Goal: Task Accomplishment & Management: Manage account settings

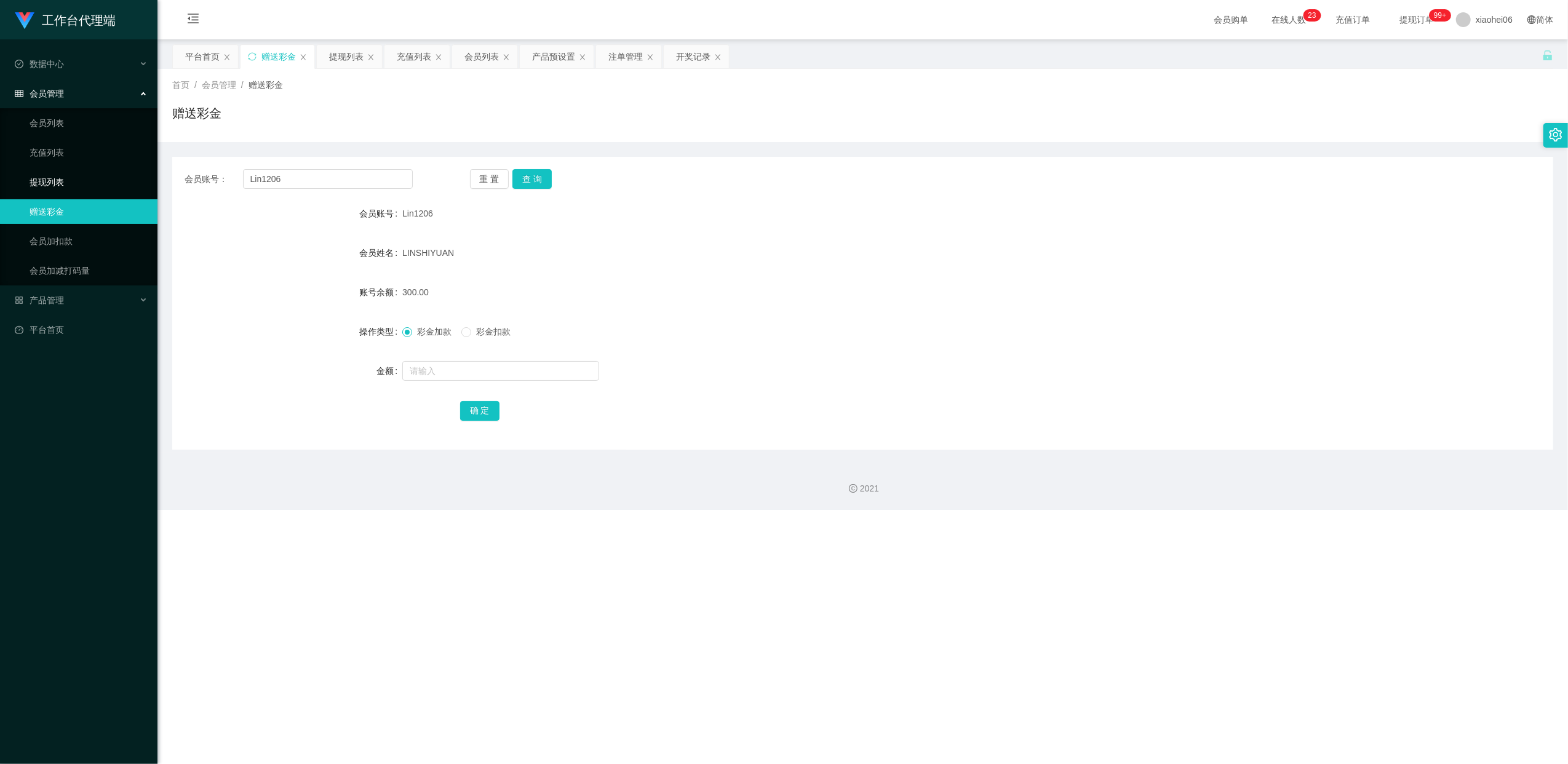
click at [55, 175] on link "提现列表" at bounding box center [89, 182] width 118 height 25
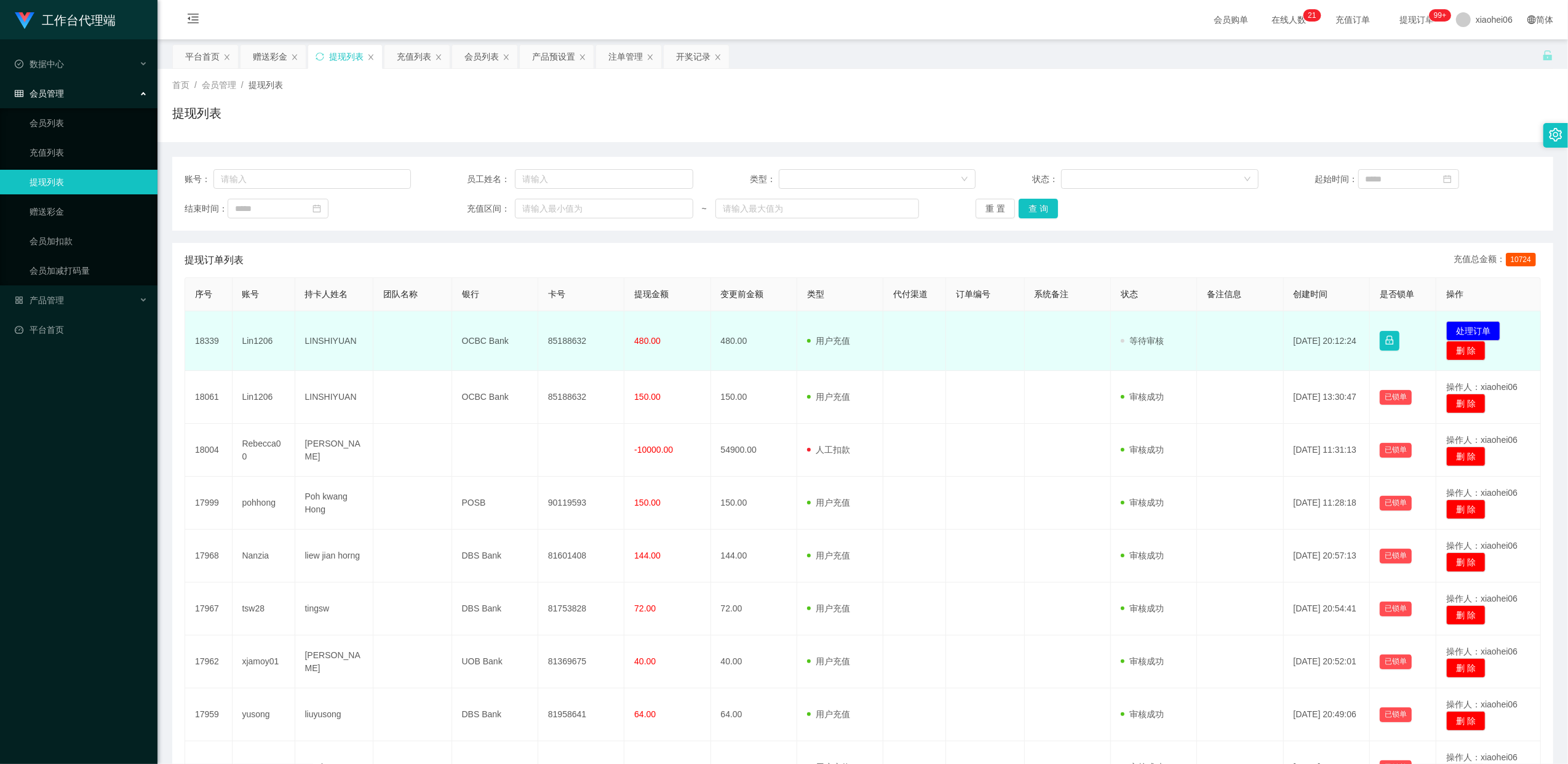
click at [575, 337] on td "85188632" at bounding box center [581, 341] width 86 height 60
copy td "85188632"
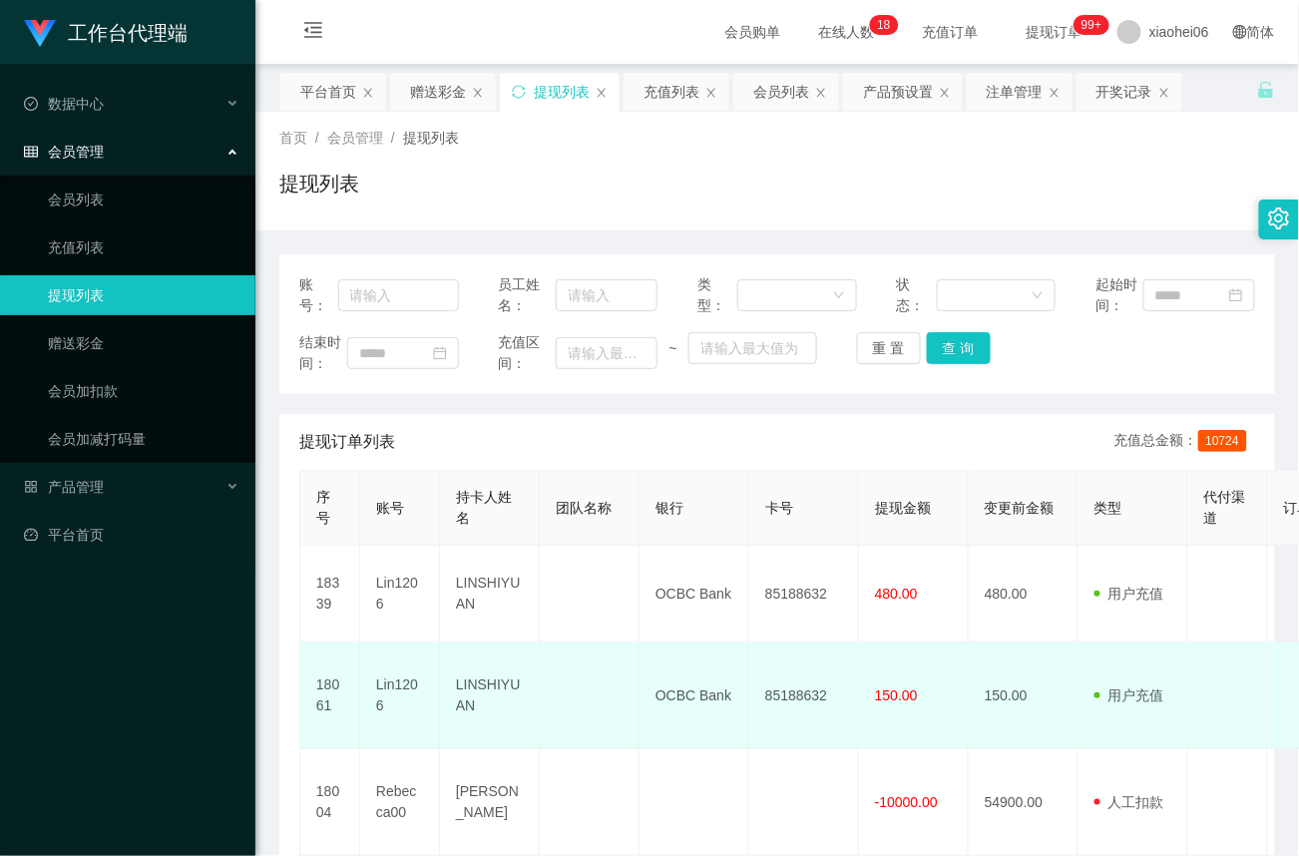
drag, startPoint x: 572, startPoint y: 700, endPoint x: 588, endPoint y: 690, distance: 18.8
click at [572, 700] on td at bounding box center [590, 695] width 100 height 107
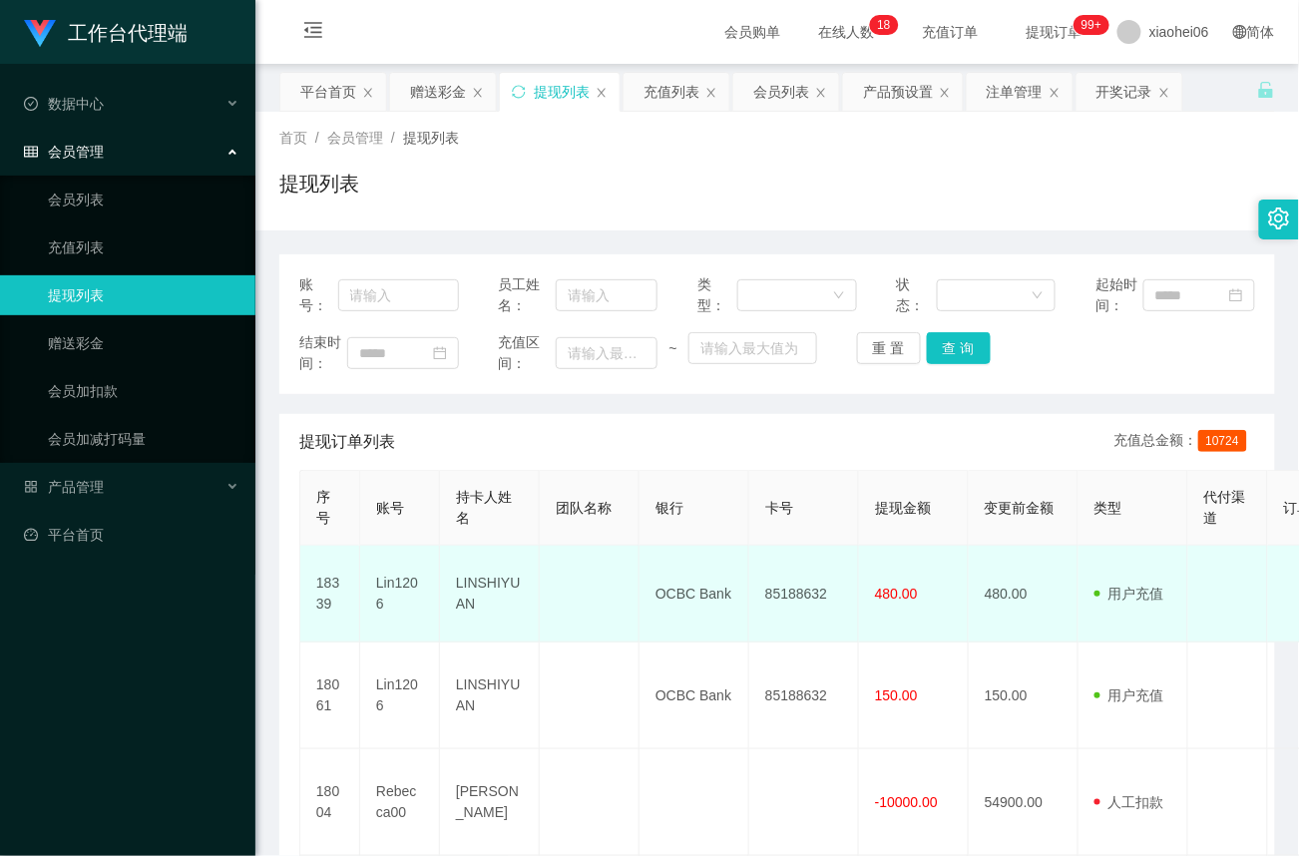
click at [806, 598] on td "85188632" at bounding box center [804, 594] width 110 height 97
click at [804, 598] on td "85188632" at bounding box center [804, 594] width 110 height 97
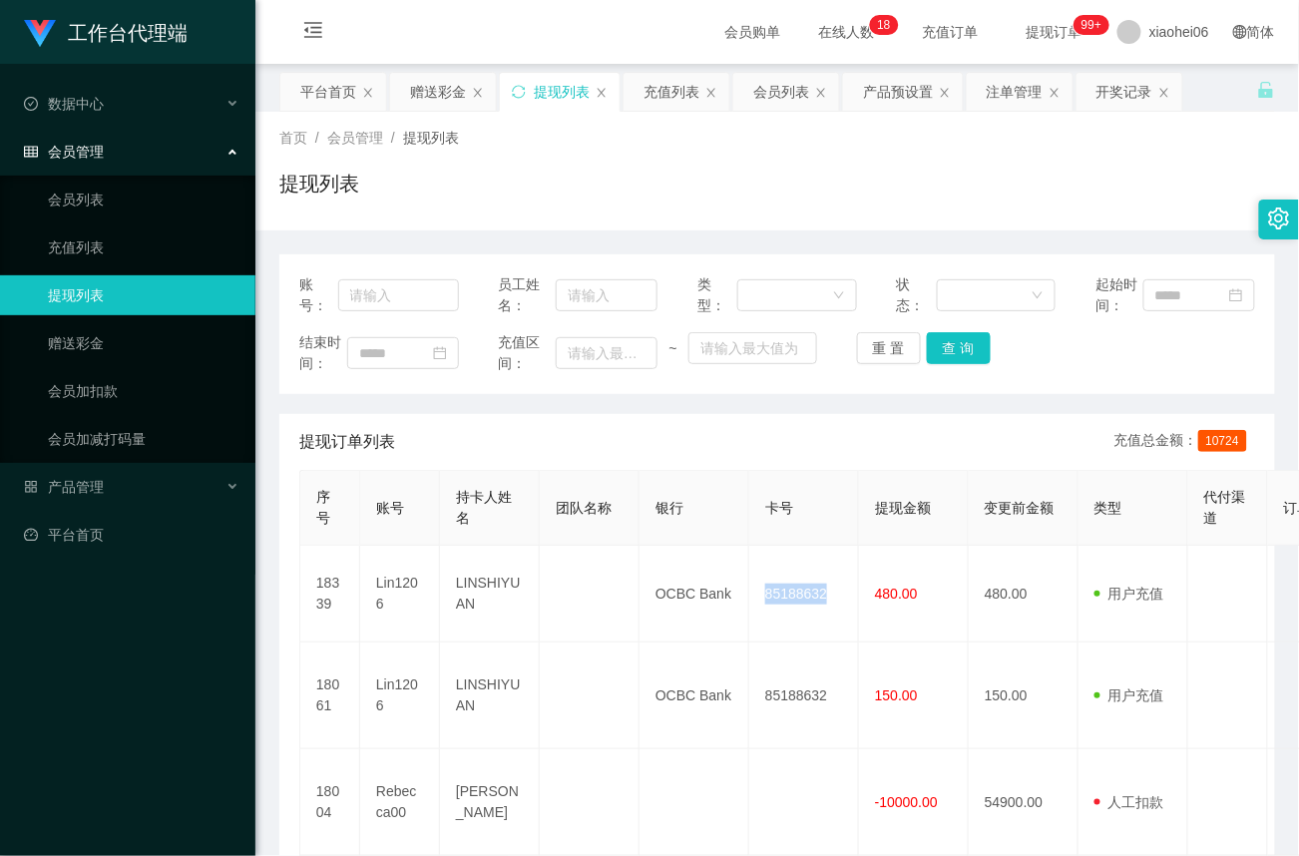
copy td "85188632"
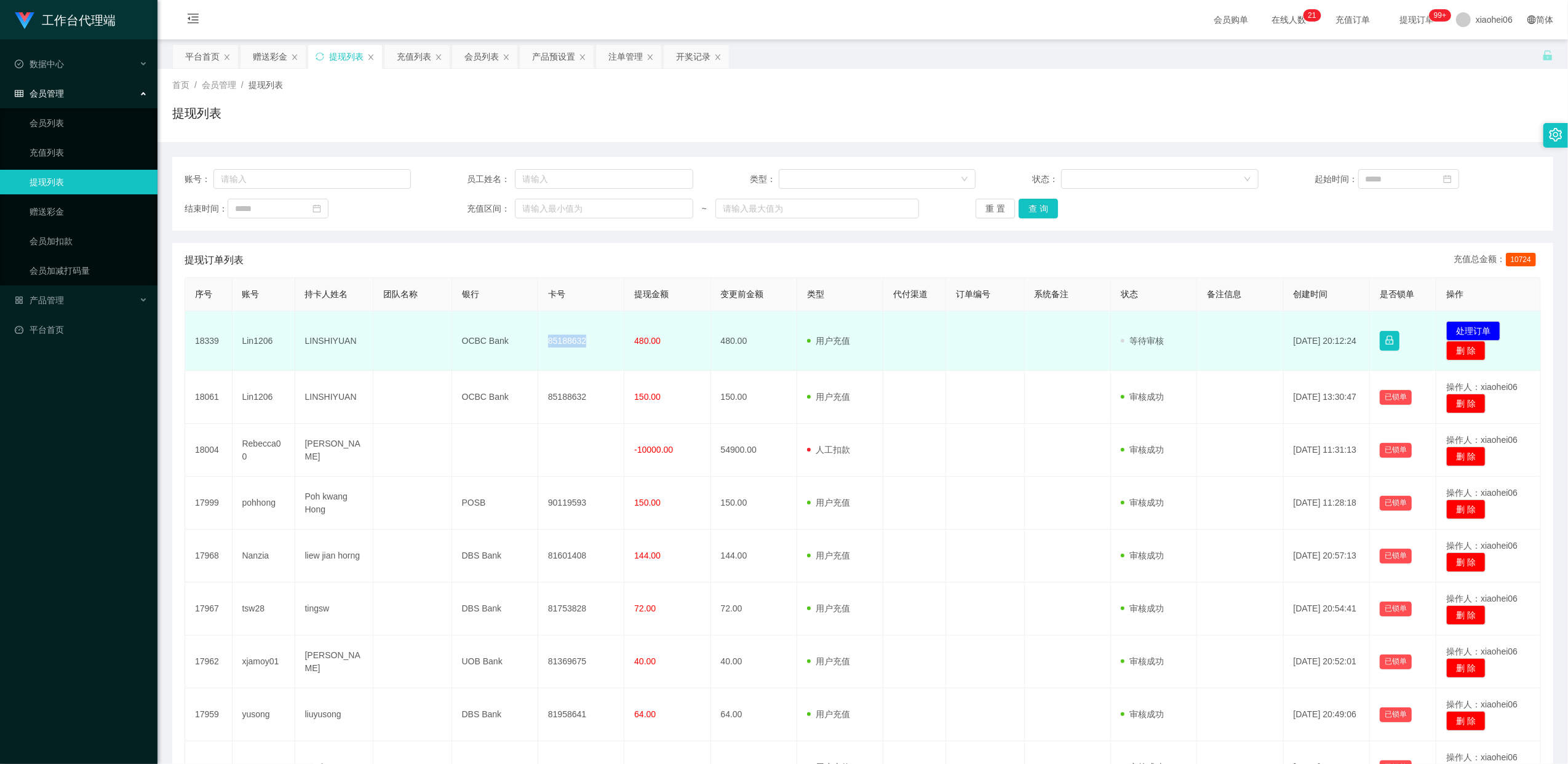
click at [589, 338] on td "85188632" at bounding box center [581, 341] width 86 height 60
click at [574, 342] on td "85188632" at bounding box center [581, 341] width 86 height 60
click at [573, 342] on td "85188632" at bounding box center [581, 341] width 86 height 60
copy td "85188632"
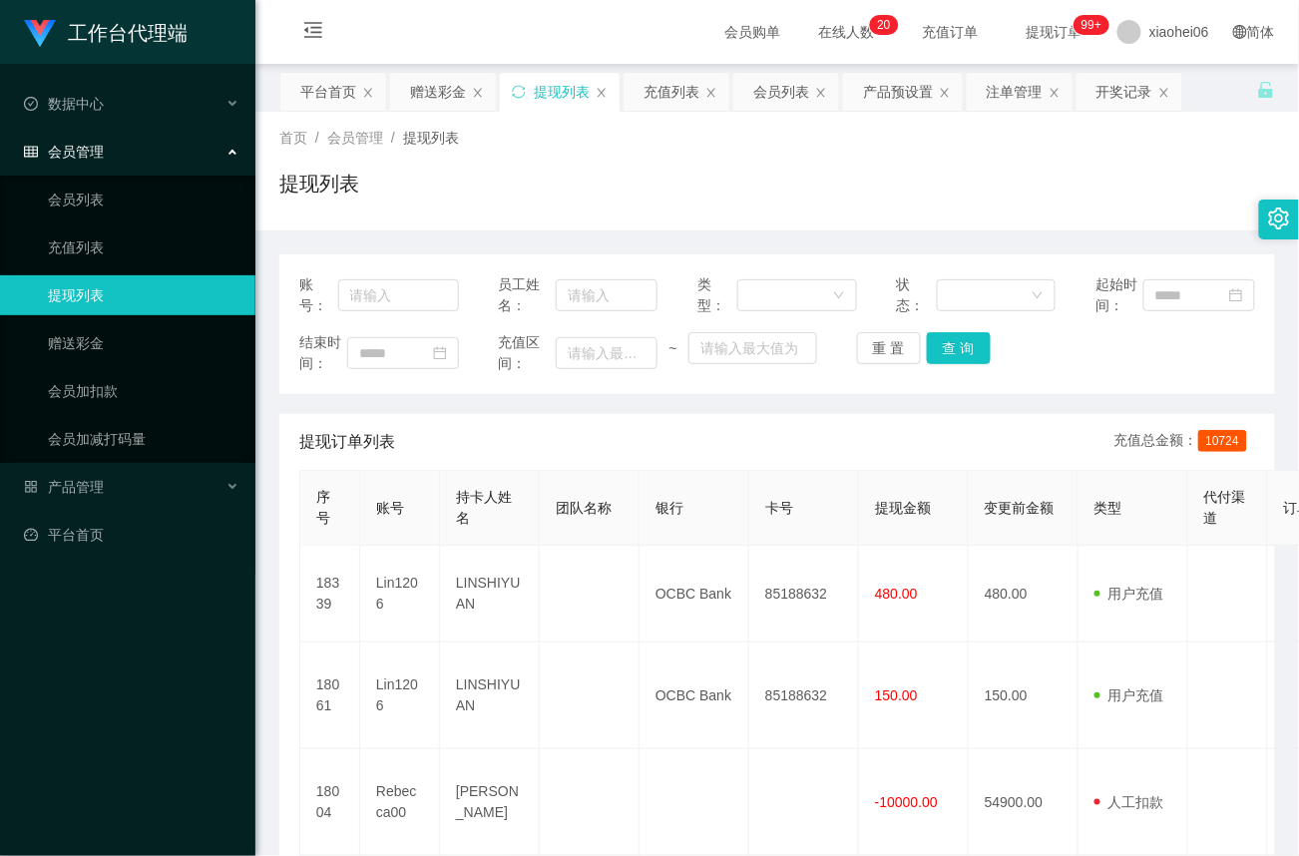
click at [1122, 194] on div "提现列表" at bounding box center [776, 192] width 995 height 46
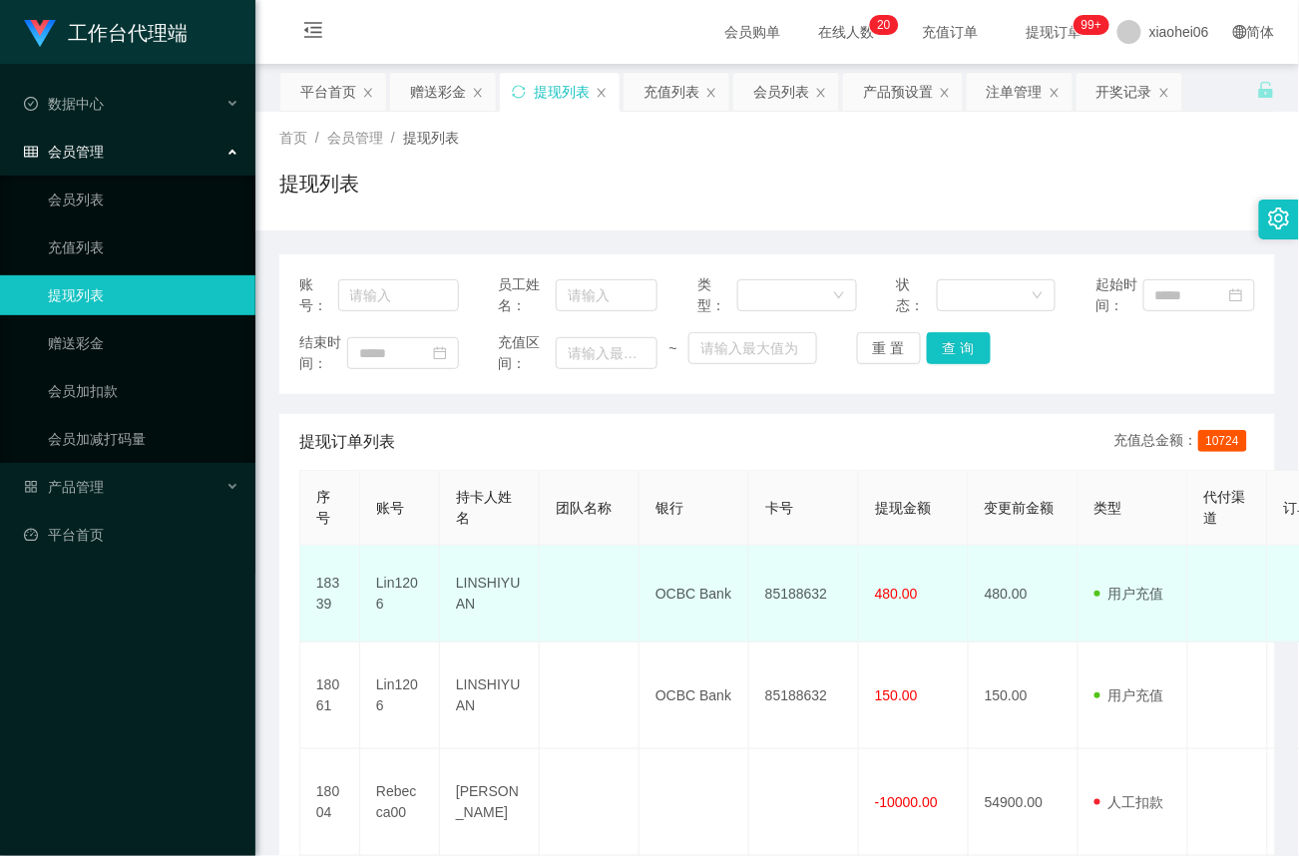
click at [799, 600] on td "85188632" at bounding box center [804, 594] width 110 height 97
click at [812, 591] on td "85188632" at bounding box center [804, 594] width 110 height 97
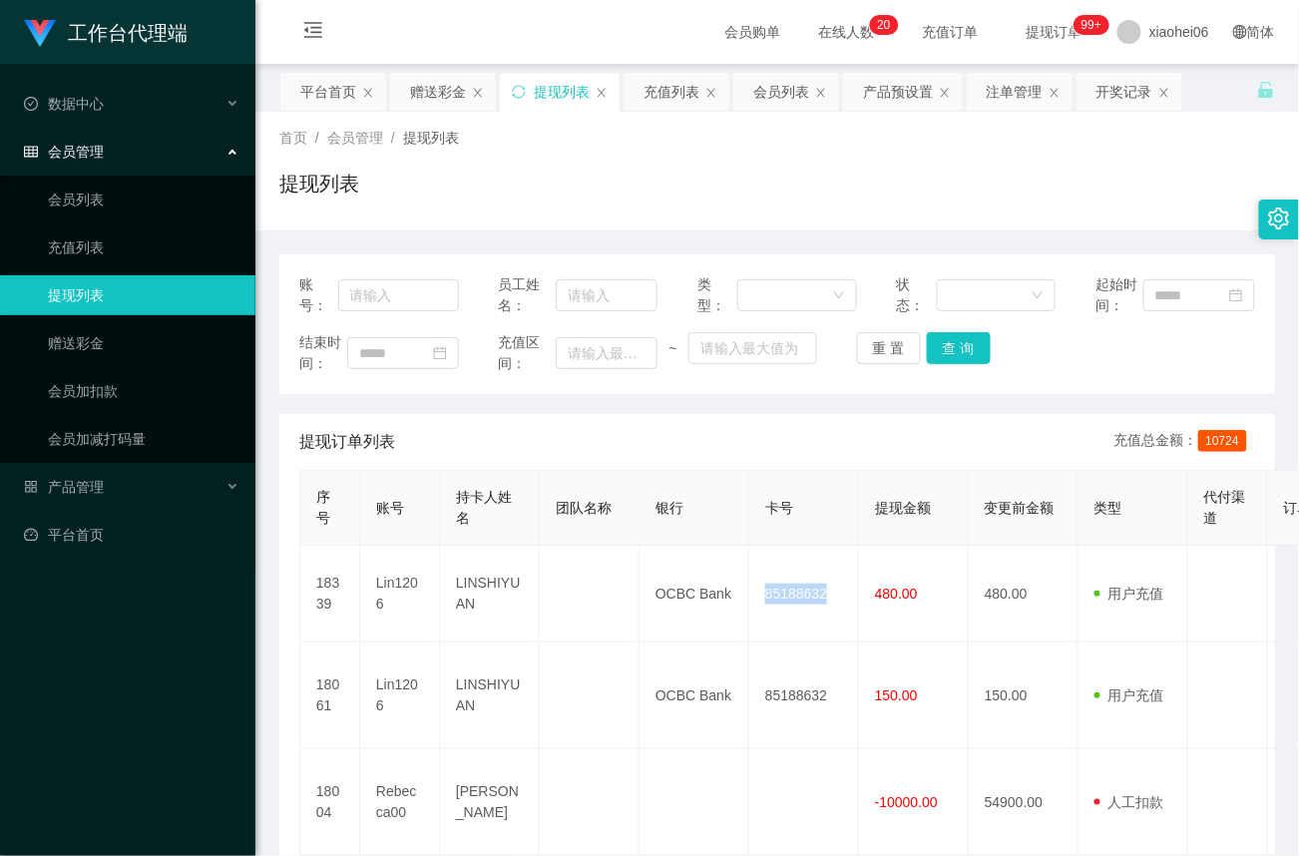
copy td "85188632"
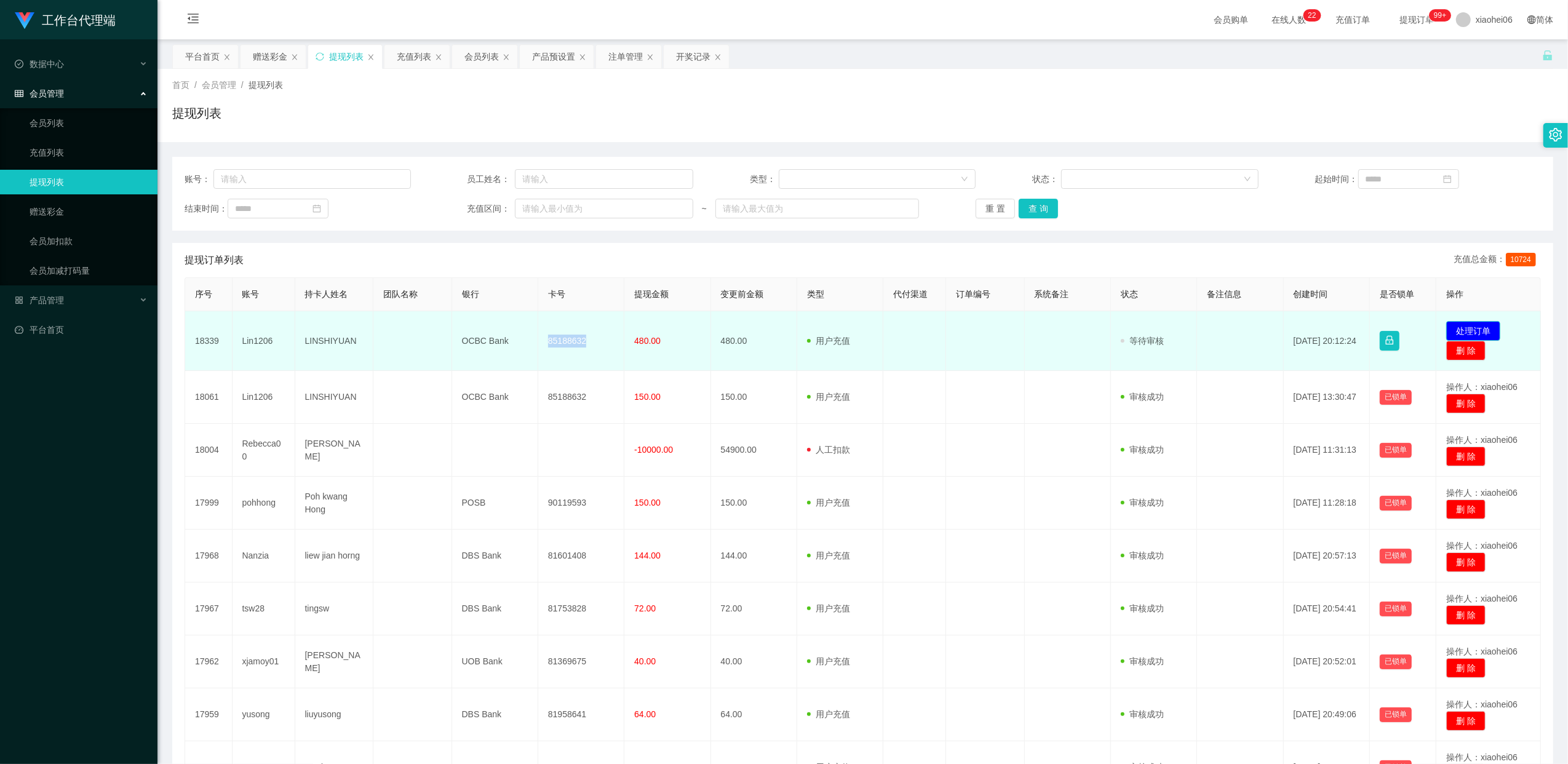
click at [1467, 328] on button "处理订单" at bounding box center [1473, 331] width 54 height 20
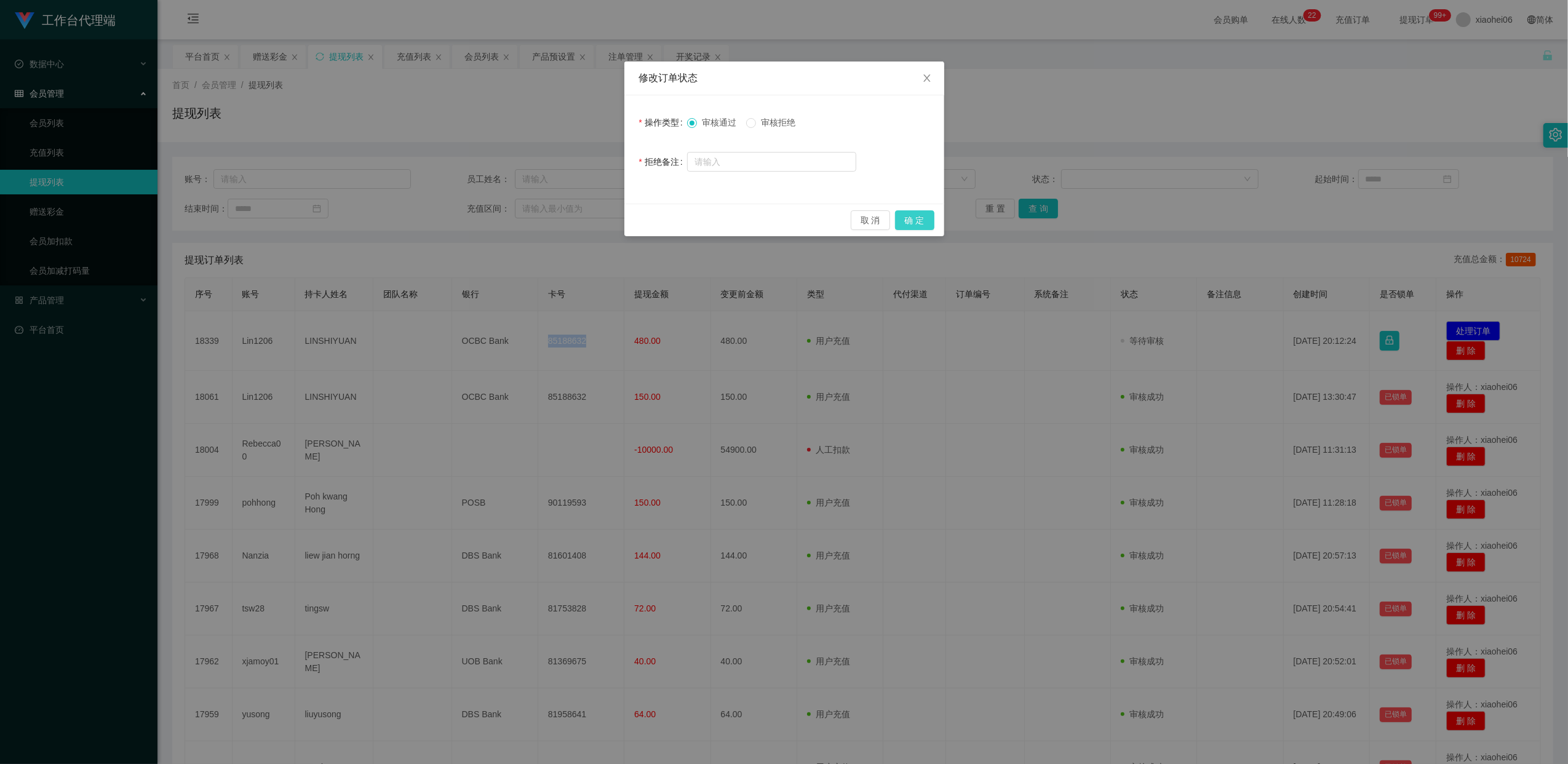
drag, startPoint x: 906, startPoint y: 222, endPoint x: 930, endPoint y: 225, distance: 24.2
click at [908, 222] on button "确 定" at bounding box center [914, 220] width 39 height 20
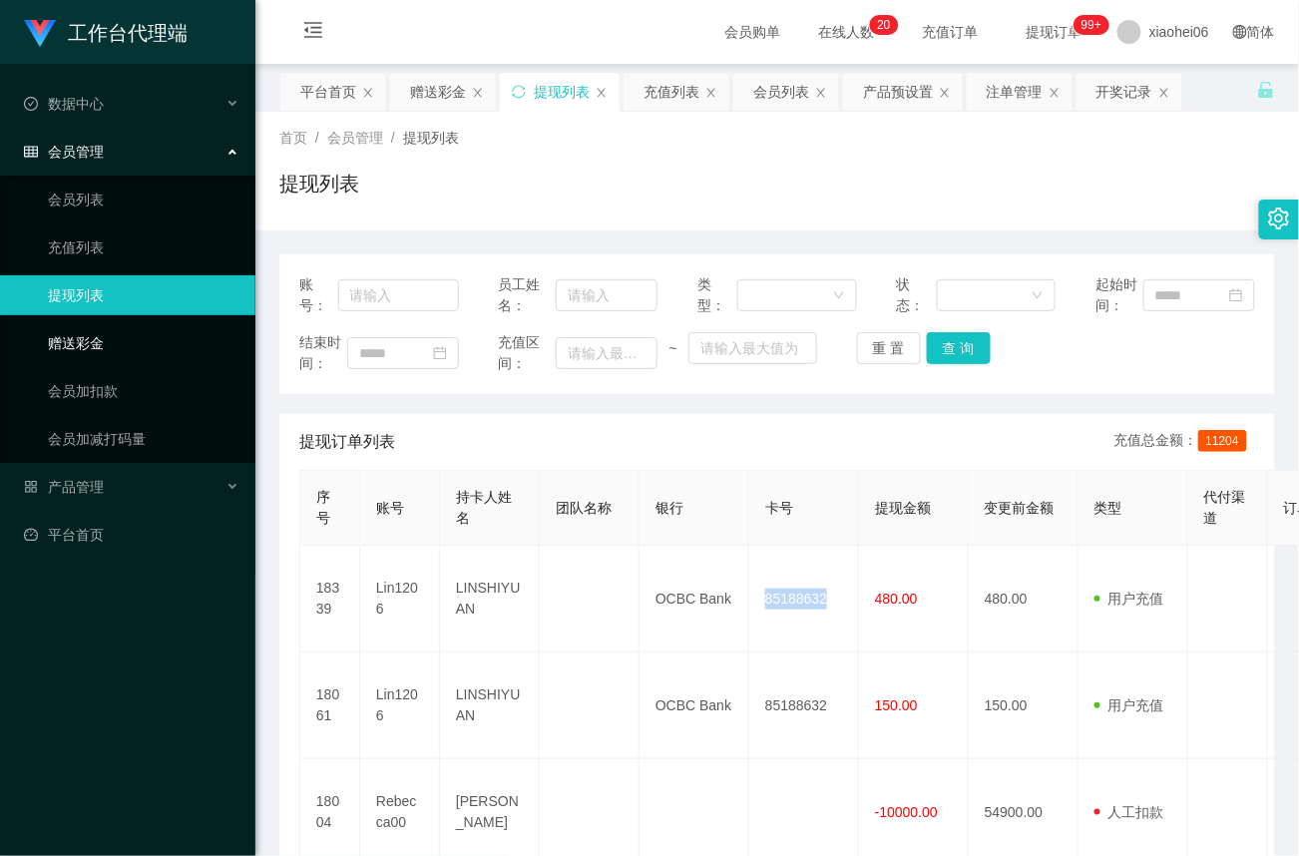
click at [96, 344] on link "赠送彩金" at bounding box center [144, 343] width 192 height 40
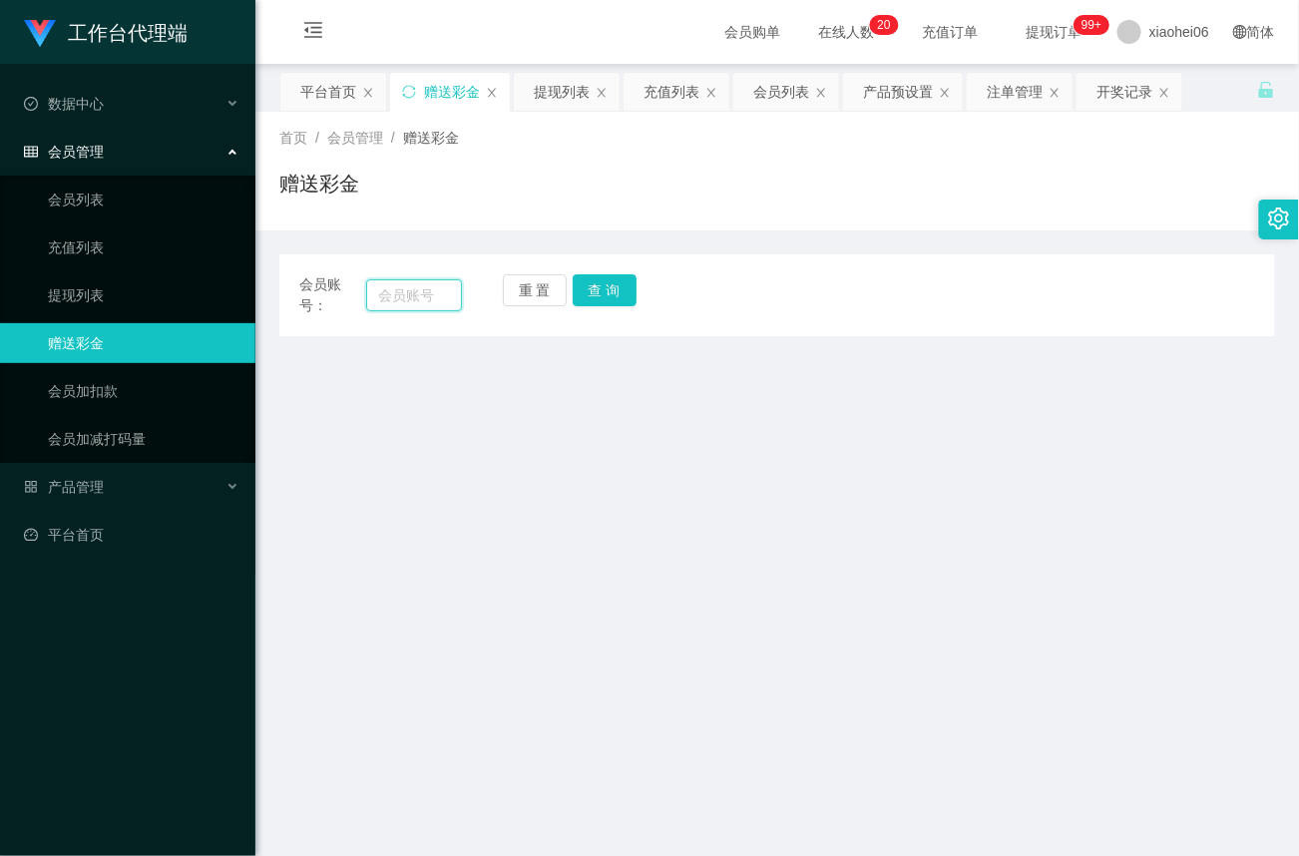
click at [423, 295] on input "text" at bounding box center [414, 295] width 96 height 32
paste input "Lin1206"
type input "Lin1206"
drag, startPoint x: 619, startPoint y: 292, endPoint x: 630, endPoint y: 360, distance: 68.7
click at [619, 292] on button "查 询" at bounding box center [605, 290] width 64 height 32
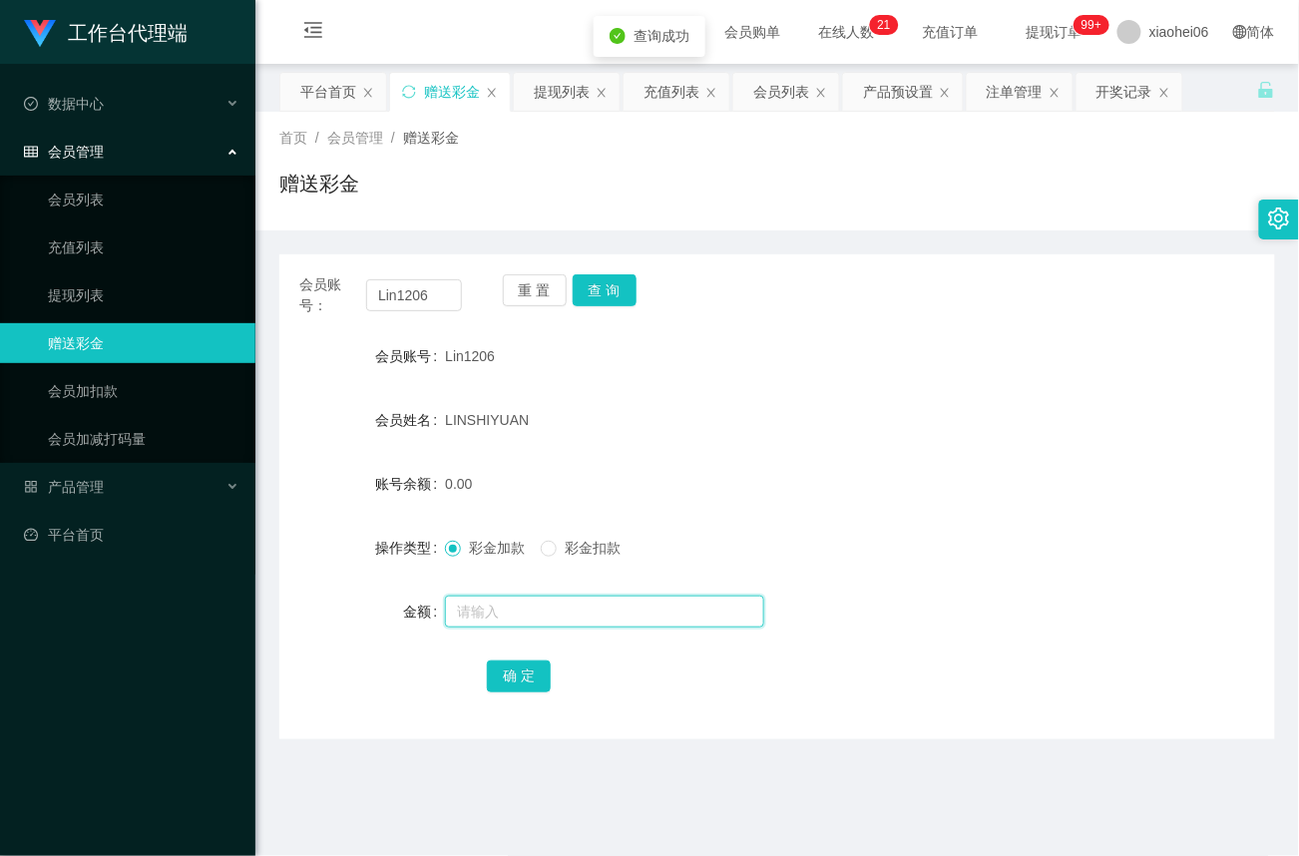
click at [496, 612] on input "text" at bounding box center [604, 612] width 319 height 32
type input "160"
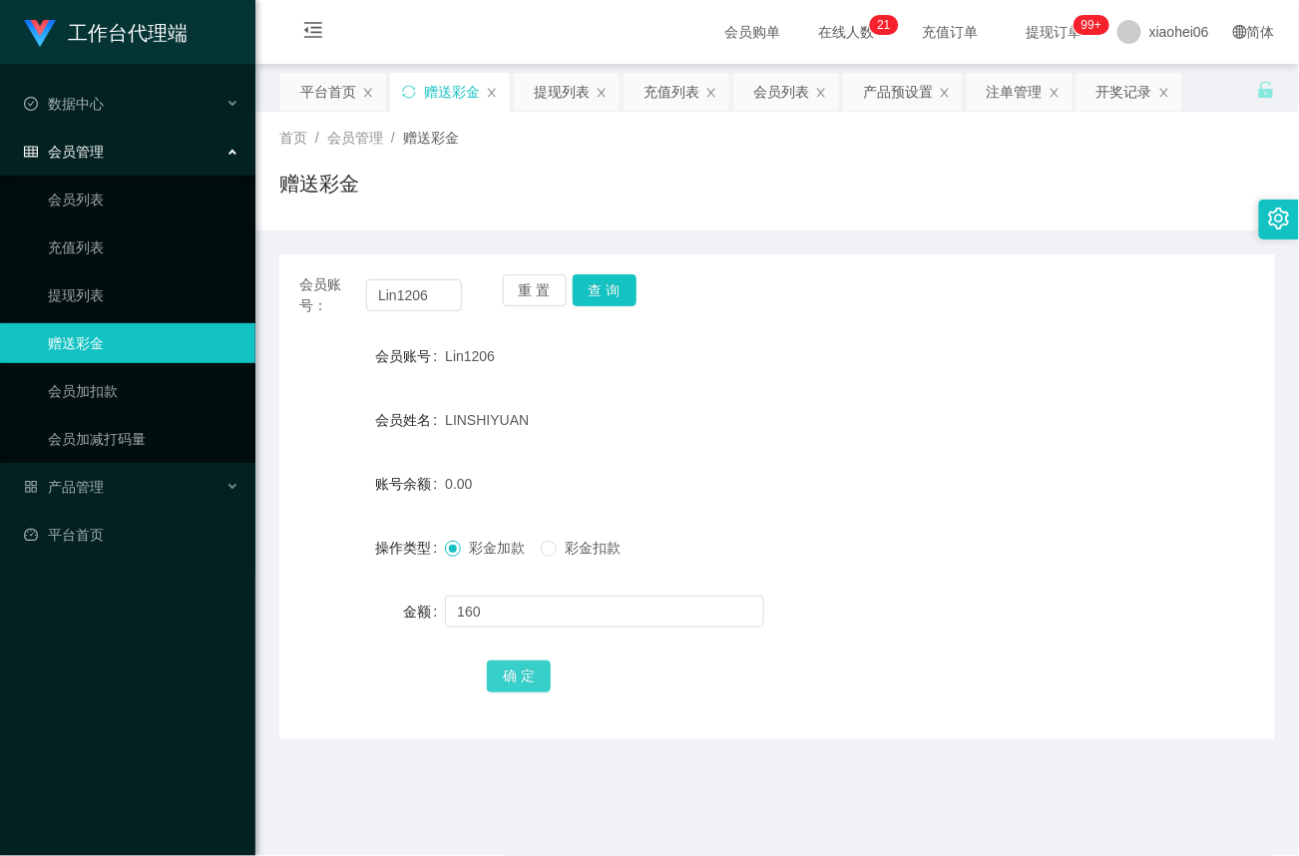
click at [517, 674] on button "确 定" at bounding box center [519, 676] width 64 height 32
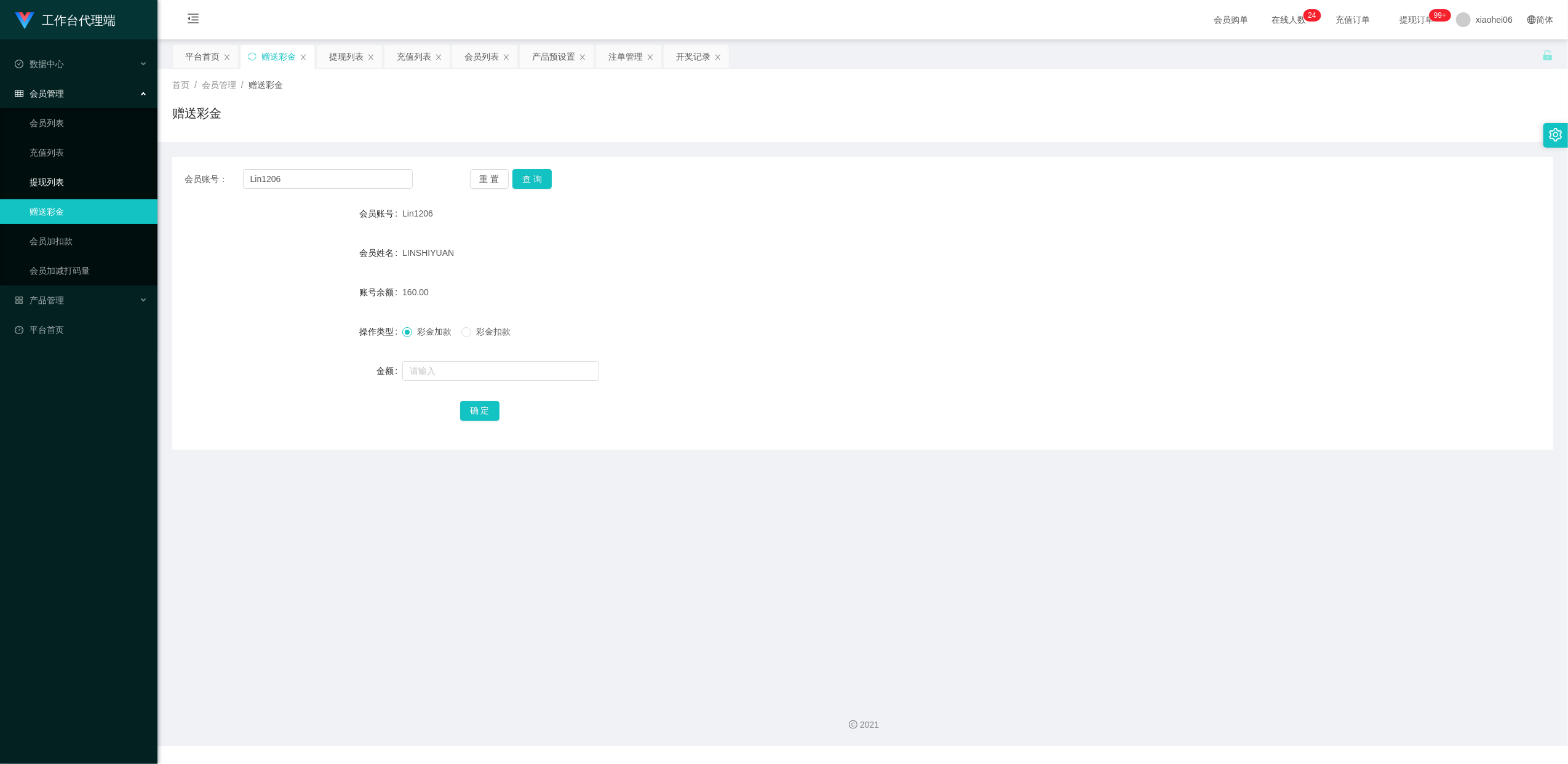
click at [59, 182] on link "提现列表" at bounding box center [89, 182] width 118 height 25
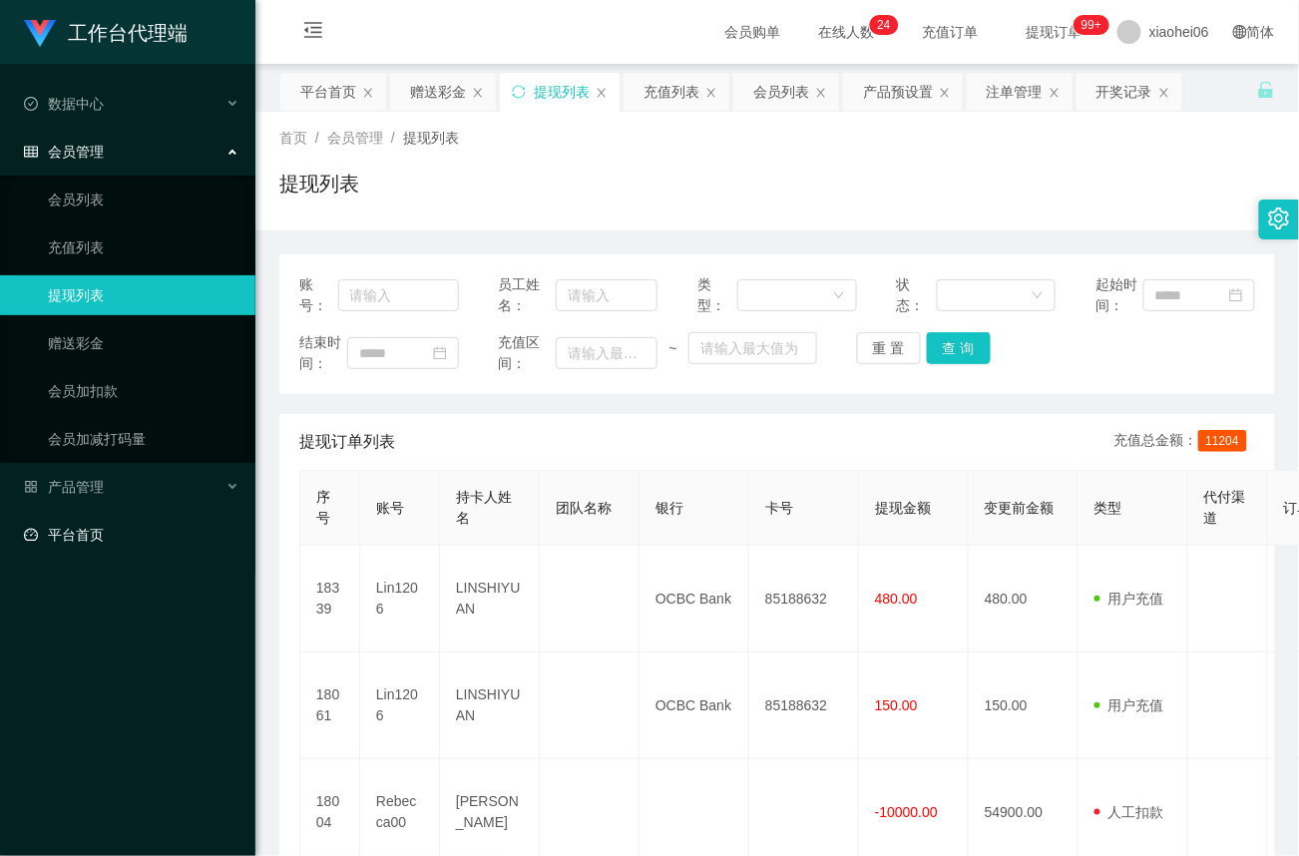
drag, startPoint x: 168, startPoint y: 640, endPoint x: 251, endPoint y: 533, distance: 136.5
click at [168, 640] on div "工作台代理端 数据中心 会员管理 会员列表 充值列表 提现列表 赠送彩金 会员加扣款 会员加减打码量 产品管理 平台首页" at bounding box center [127, 428] width 255 height 856
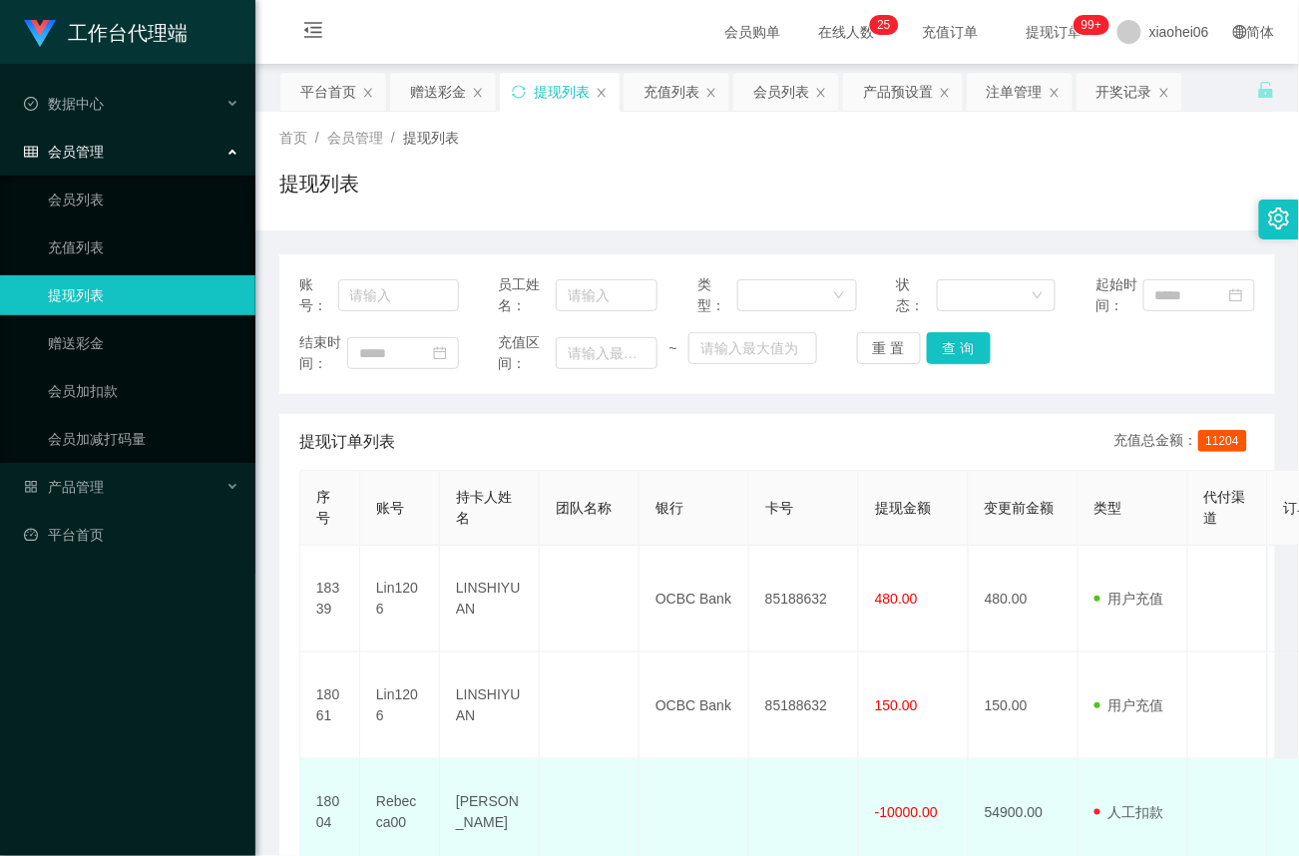
click at [780, 760] on td at bounding box center [804, 812] width 110 height 107
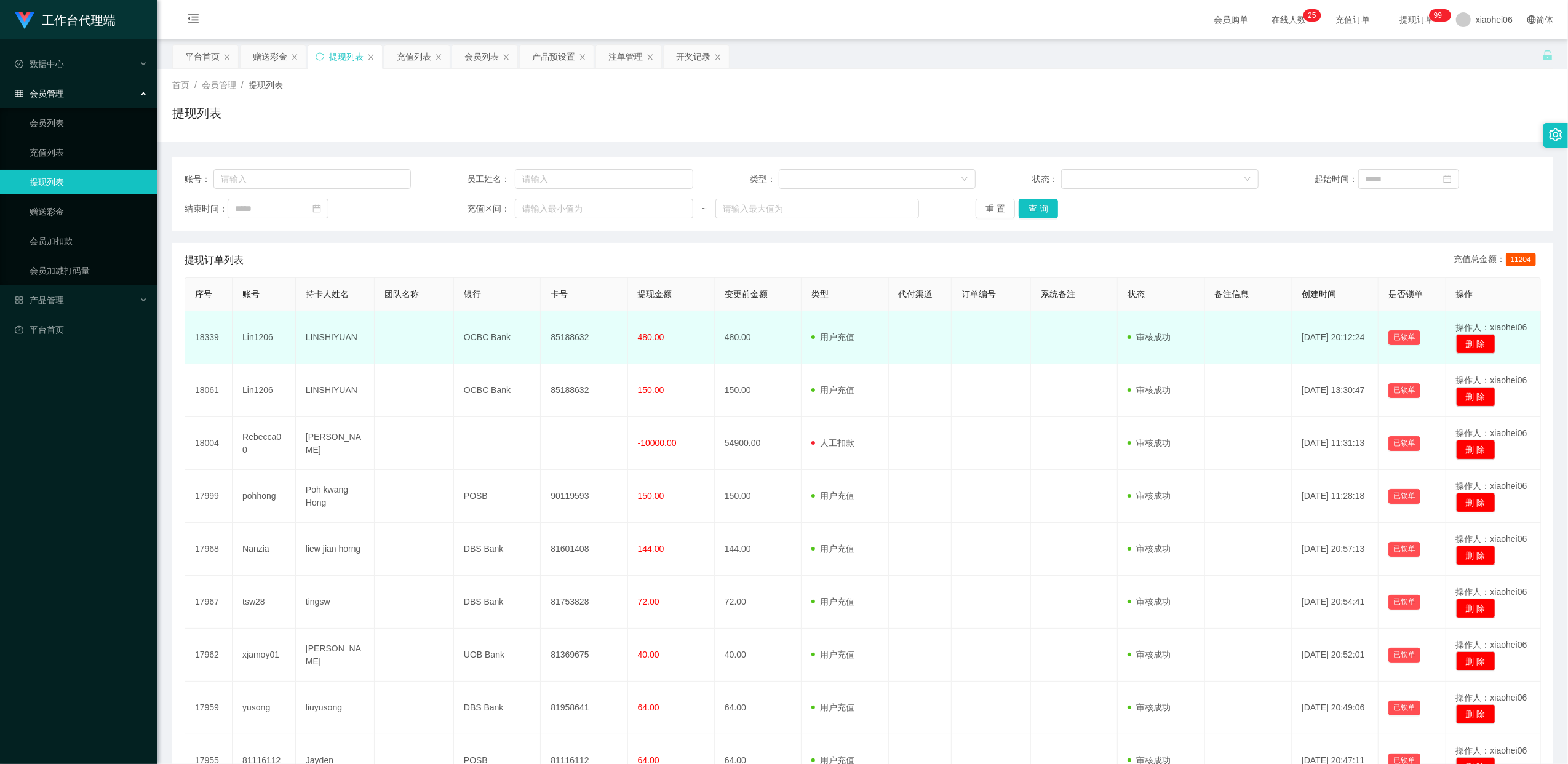
click at [263, 339] on td "Lin1206" at bounding box center [264, 338] width 64 height 53
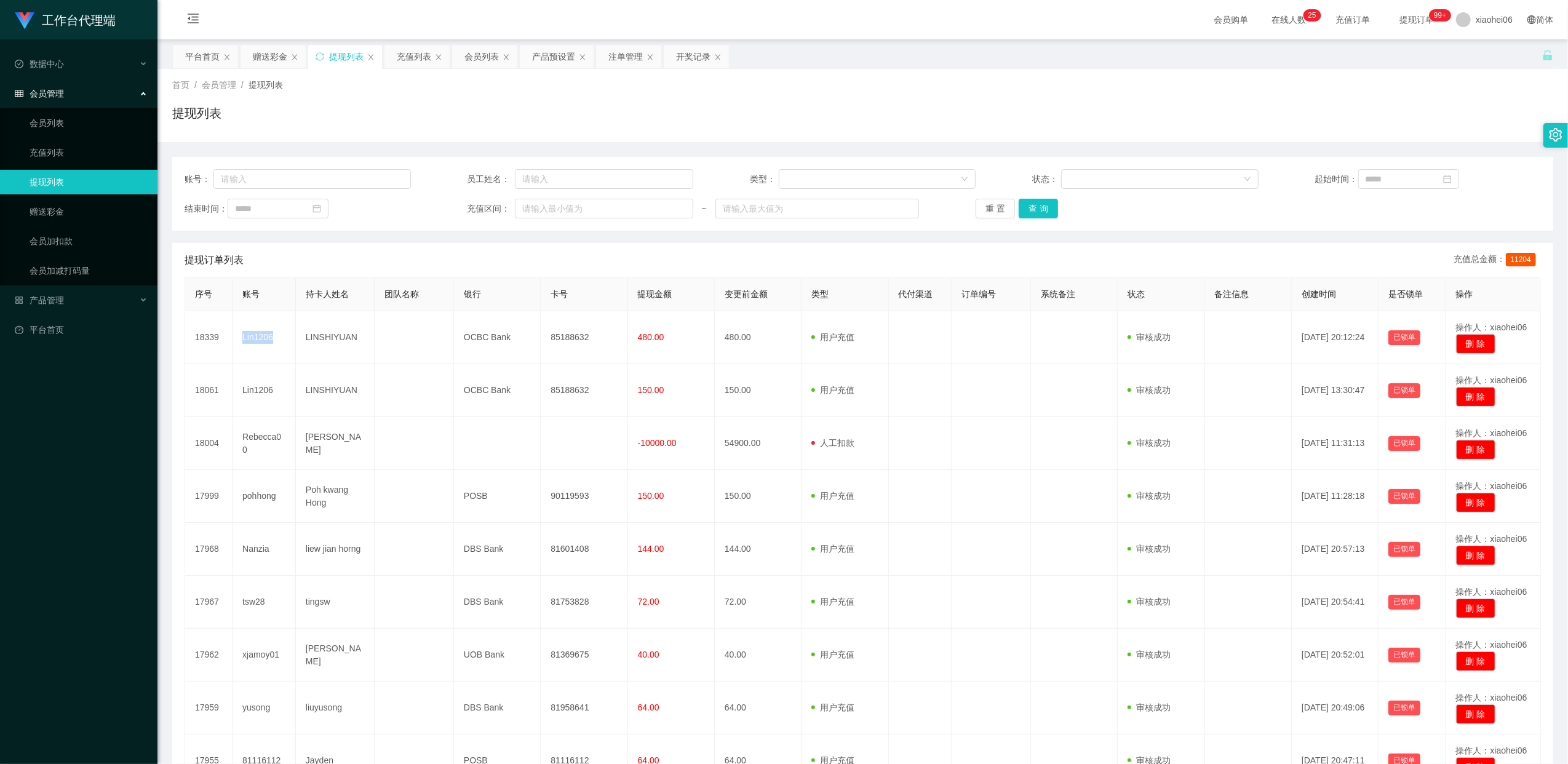
copy td "Lin1206"
click at [60, 208] on link "赠送彩金" at bounding box center [89, 212] width 118 height 25
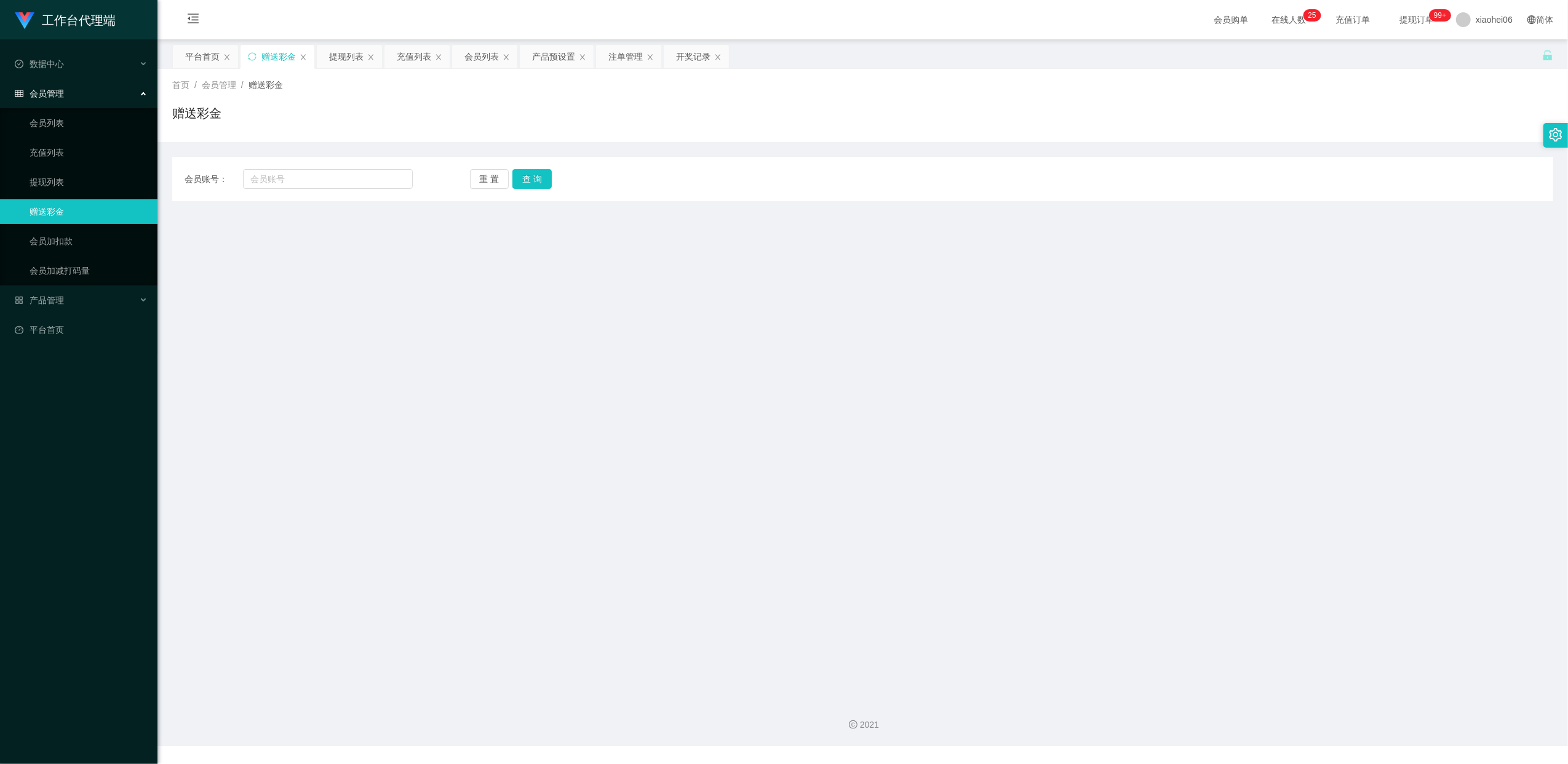
click at [316, 168] on div "会员账号： 重 置 查 询 会员账号 会员姓名 账号余额 操作类型 彩金加款 彩金扣款 金额 确 定" at bounding box center [862, 179] width 1381 height 44
click at [335, 179] on input "text" at bounding box center [327, 179] width 170 height 20
paste input "Lin1206"
type input "Lin1206"
click at [532, 180] on button "查 询" at bounding box center [532, 179] width 39 height 20
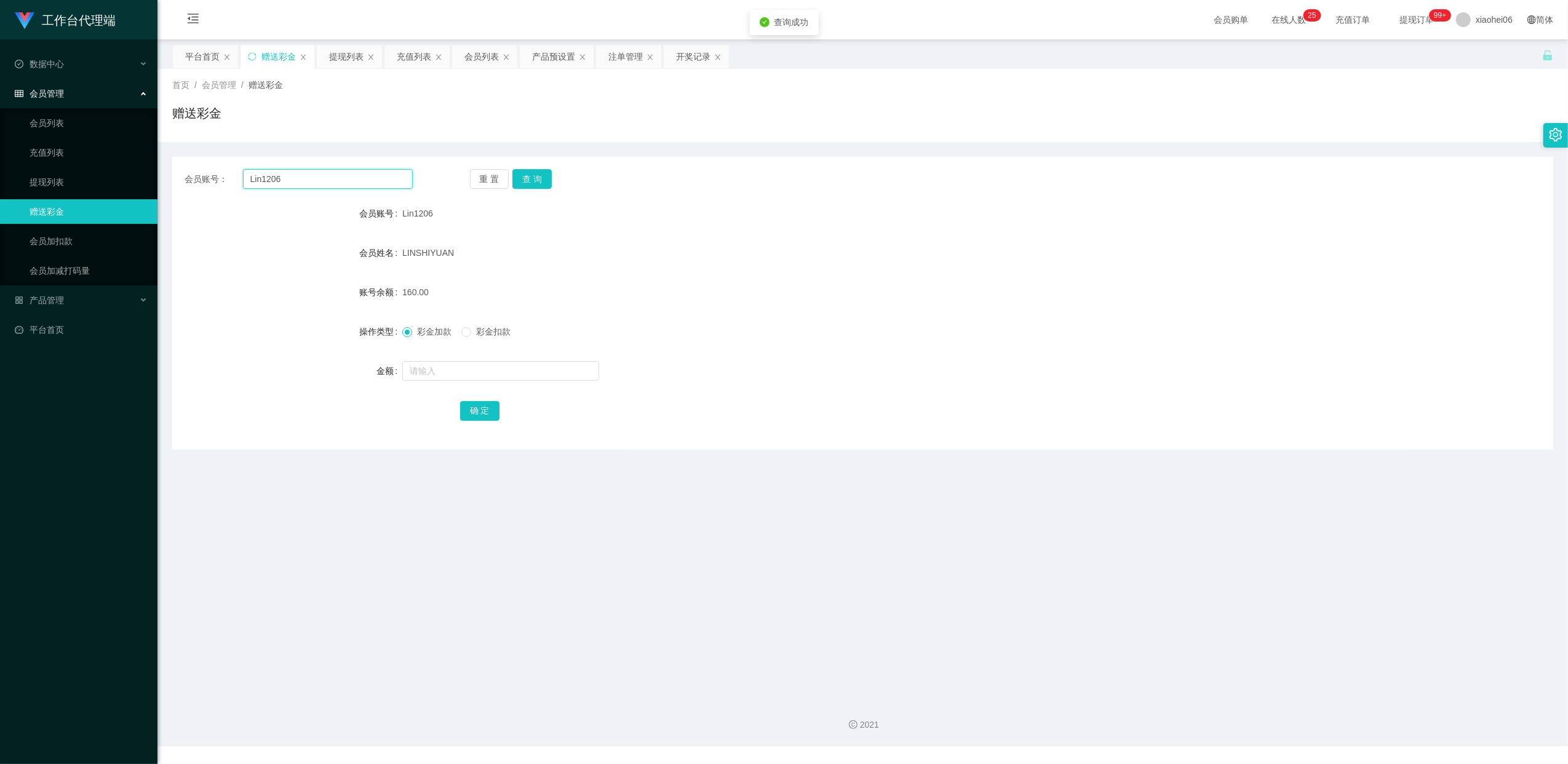
drag, startPoint x: 306, startPoint y: 176, endPoint x: -4, endPoint y: 170, distance: 310.1
click at [0, 170] on html "工作台代理端 数据中心 会员管理 会员列表 充值列表 提现列表 赠送彩金 会员加扣款 会员加减打码量 产品管理 平台首页 保存配置 重置配置 整体风格设置 主…" at bounding box center [784, 382] width 1568 height 764
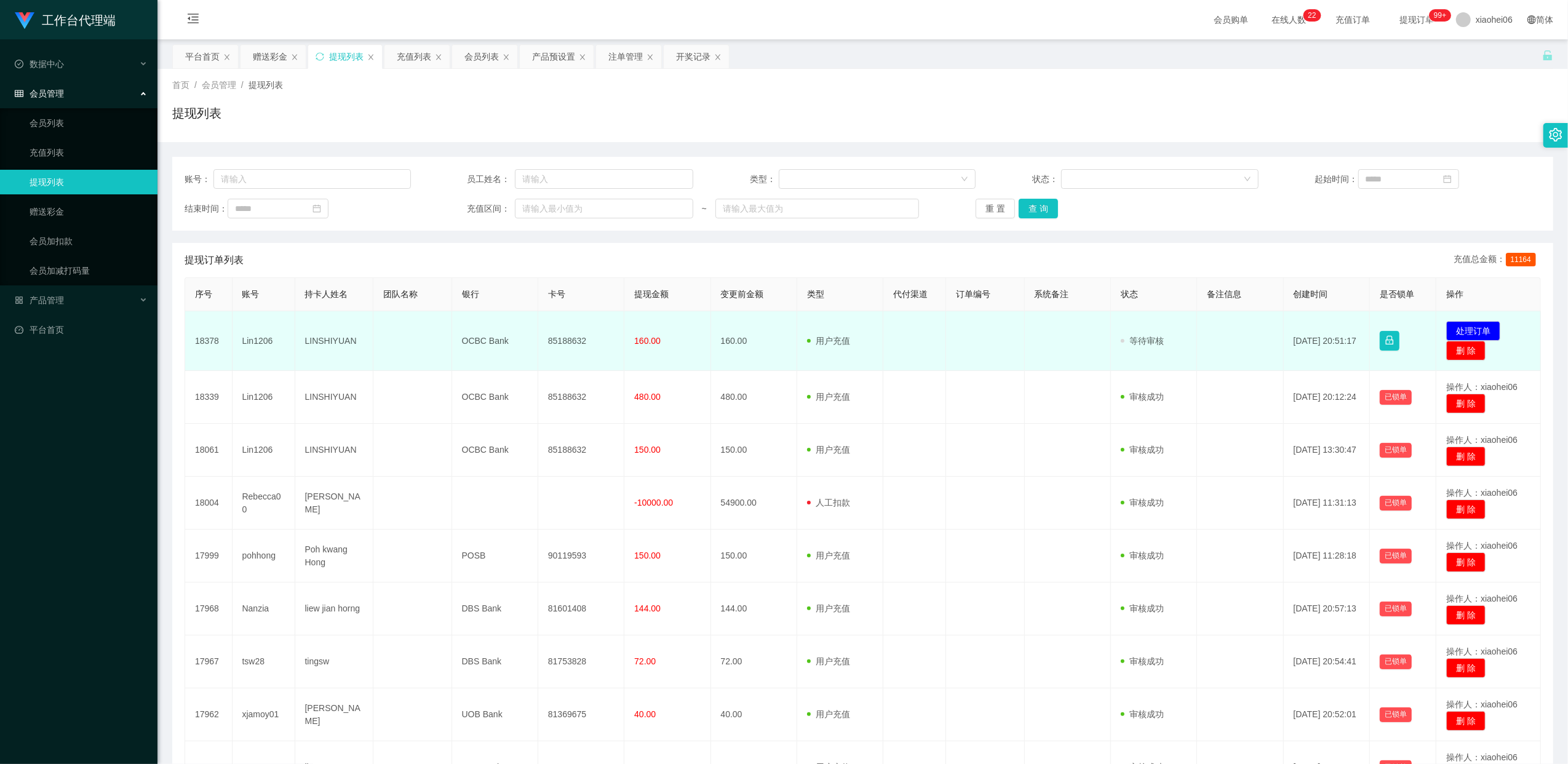
click at [565, 339] on td "85188632" at bounding box center [581, 341] width 86 height 60
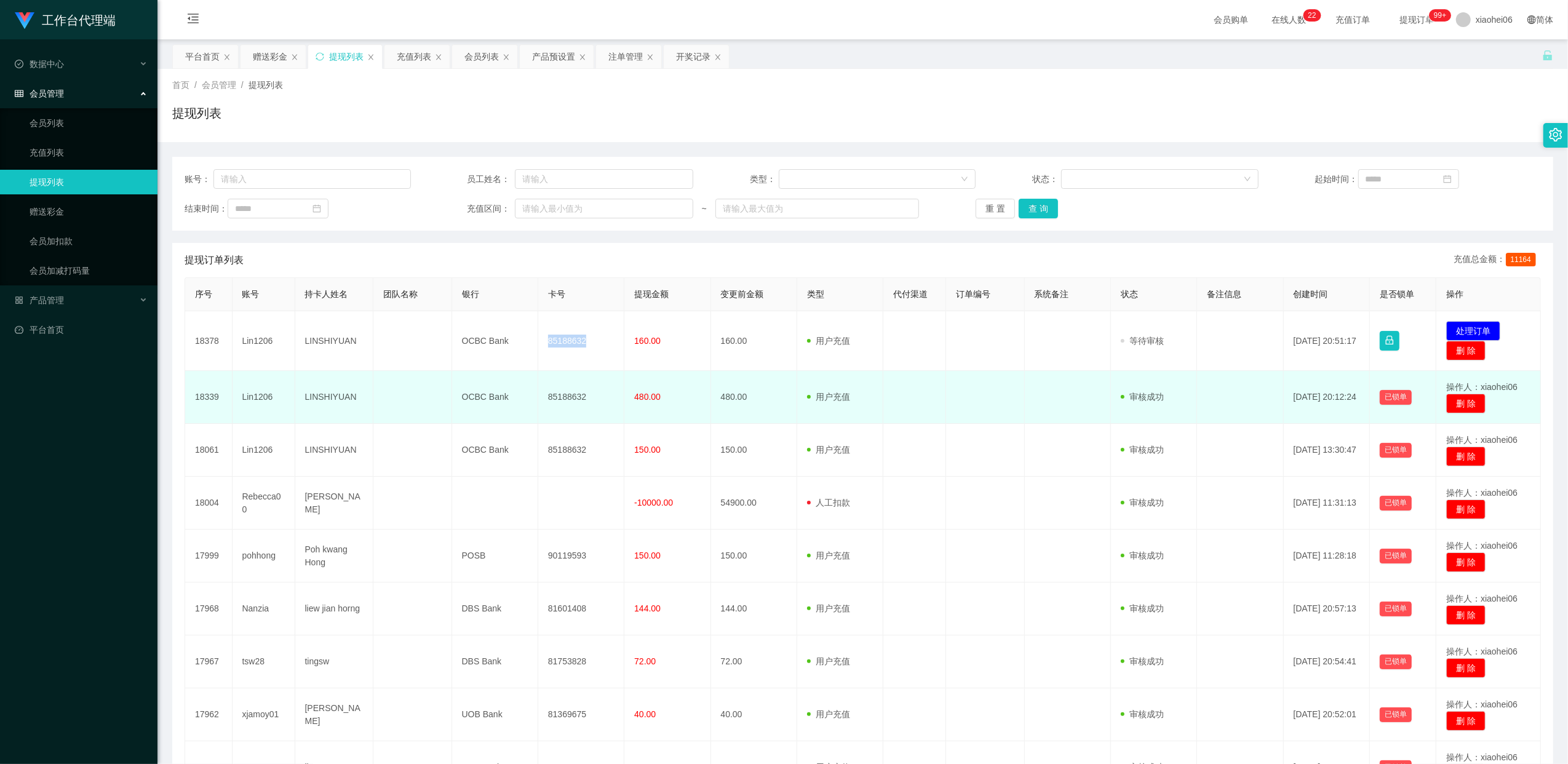
copy td "85188632"
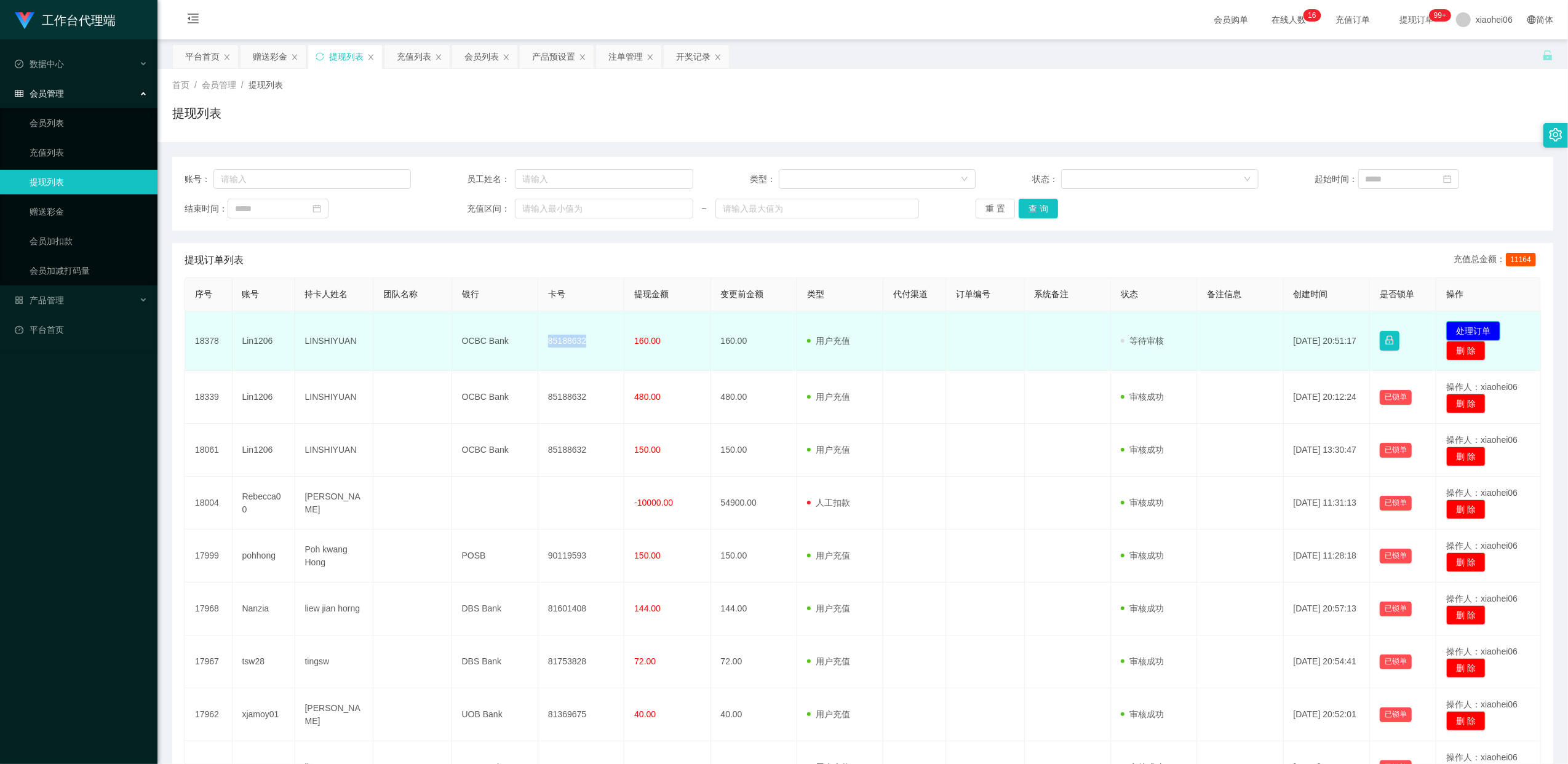
click at [1479, 327] on button "处理订单" at bounding box center [1473, 331] width 54 height 20
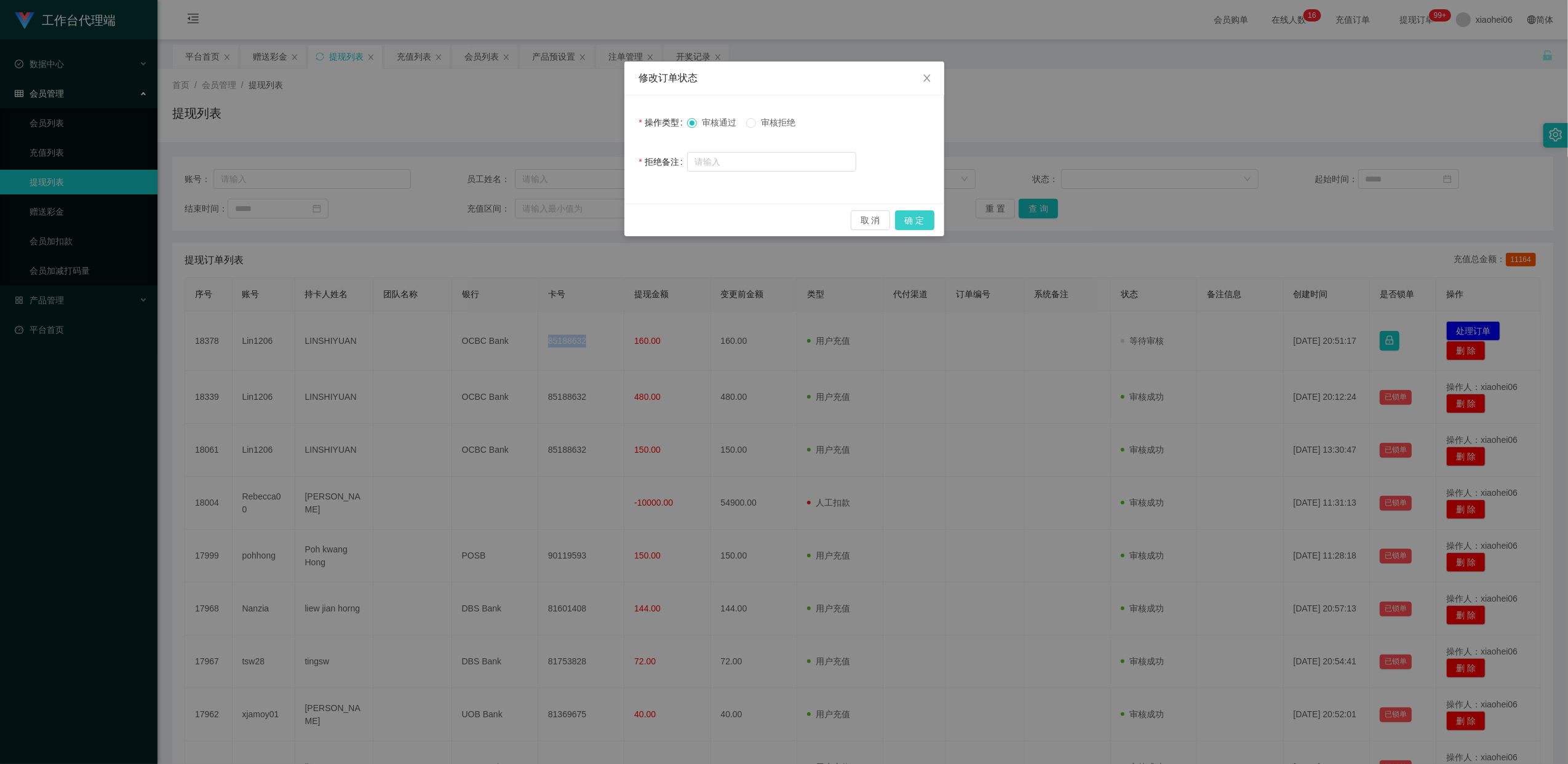
click at [915, 220] on button "确 定" at bounding box center [914, 220] width 39 height 20
